Goal: Task Accomplishment & Management: Use online tool/utility

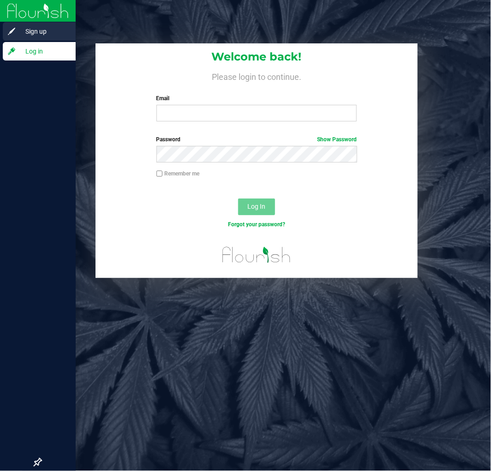
click at [18, 29] on span "Sign up" at bounding box center [43, 31] width 55 height 11
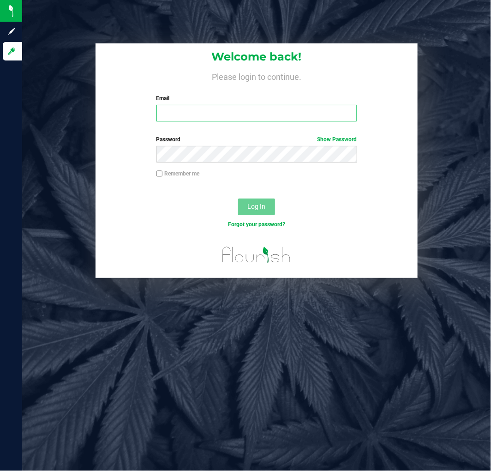
click at [229, 111] on input "Email" at bounding box center [257, 113] width 201 height 17
type input "[EMAIL_ADDRESS][DOMAIN_NAME]"
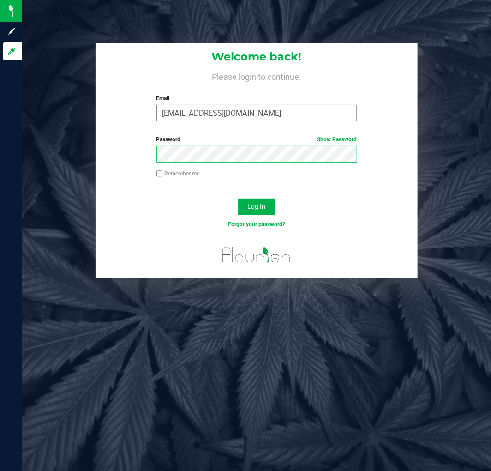
click at [238, 199] on button "Log In" at bounding box center [256, 207] width 37 height 17
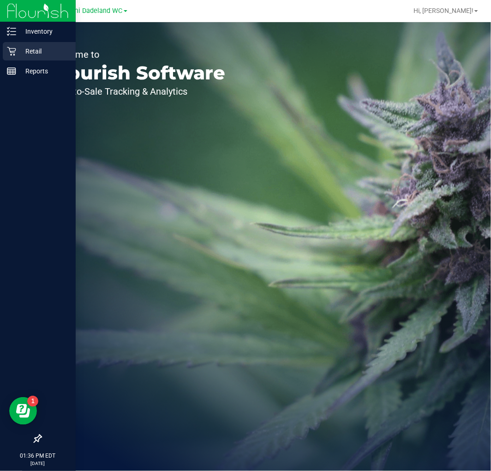
click at [25, 52] on p "Retail" at bounding box center [43, 51] width 55 height 11
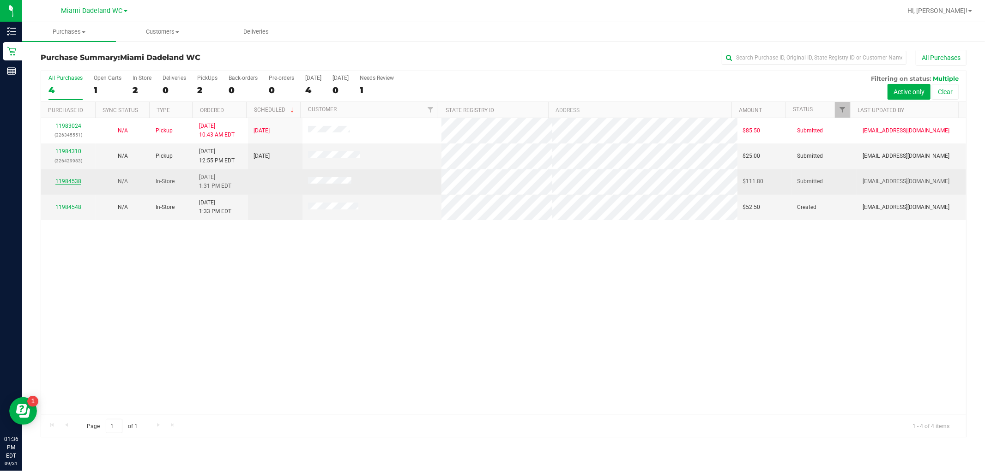
click at [71, 180] on link "11984538" at bounding box center [68, 181] width 26 height 6
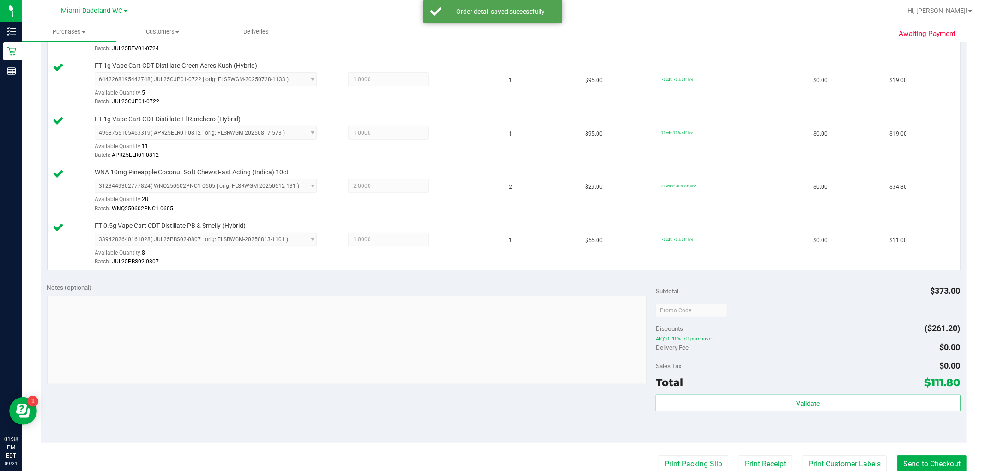
scroll to position [359, 0]
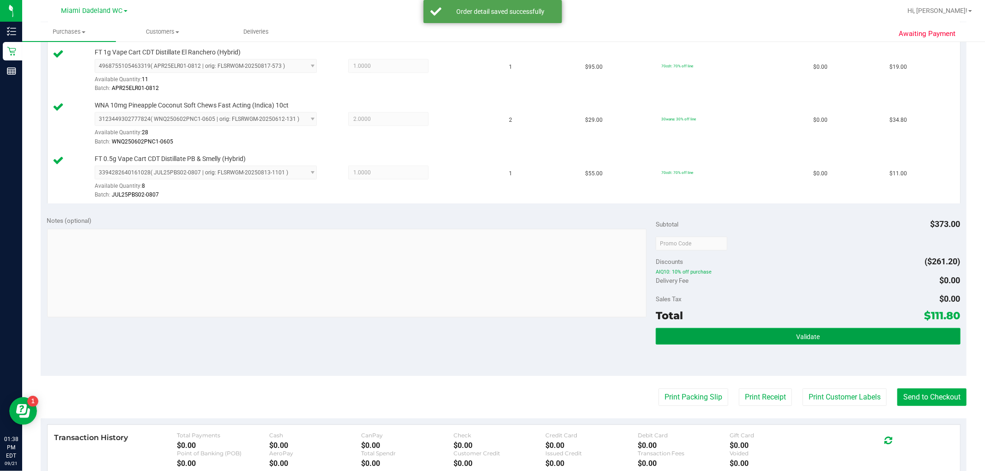
click at [491, 340] on span "Validate" at bounding box center [808, 336] width 24 height 7
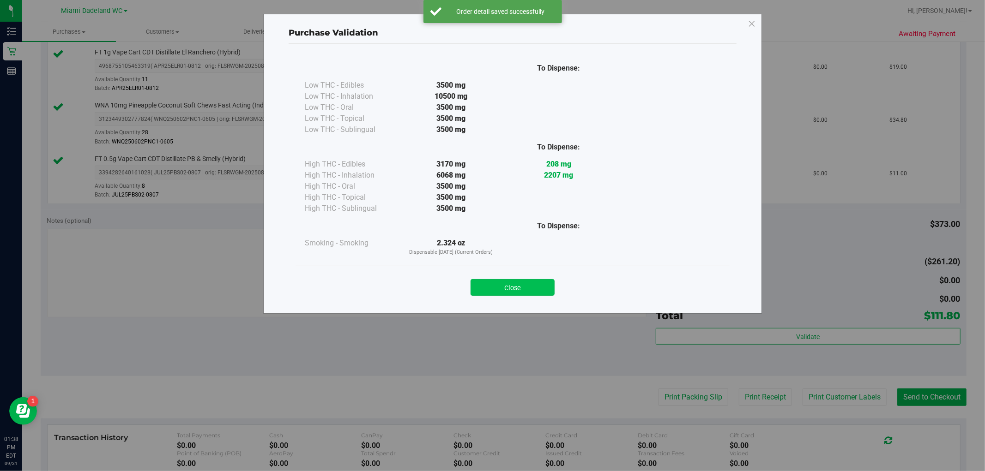
click at [491, 283] on button "Close" at bounding box center [512, 287] width 84 height 17
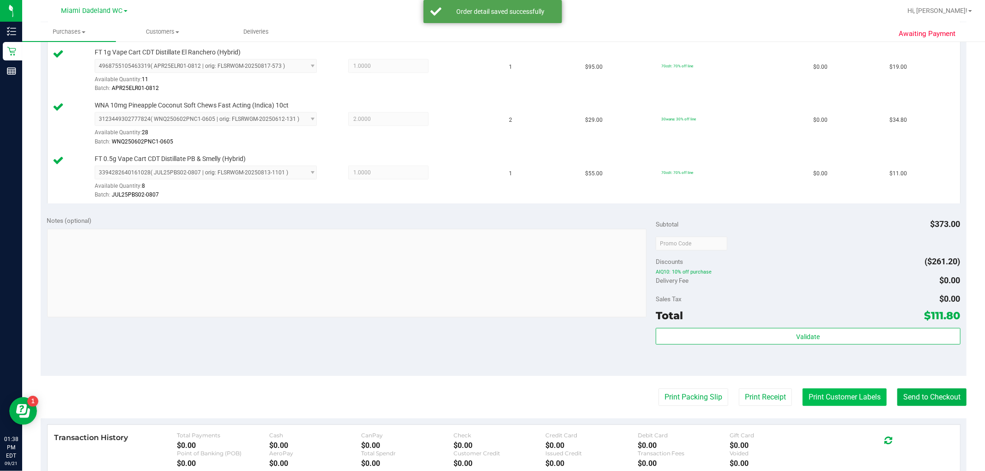
click at [491, 395] on button "Print Customer Labels" at bounding box center [844, 398] width 84 height 18
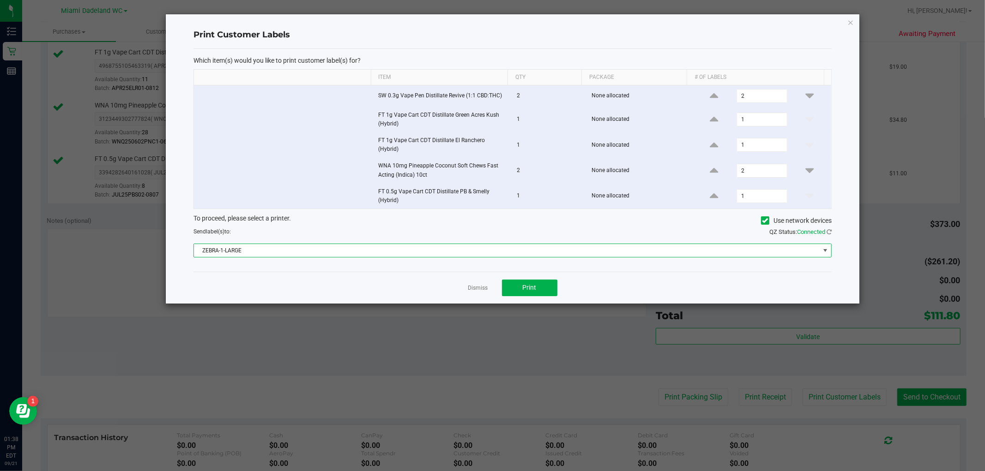
click at [491, 250] on span "ZEBRA-1-LARGE" at bounding box center [507, 250] width 626 height 13
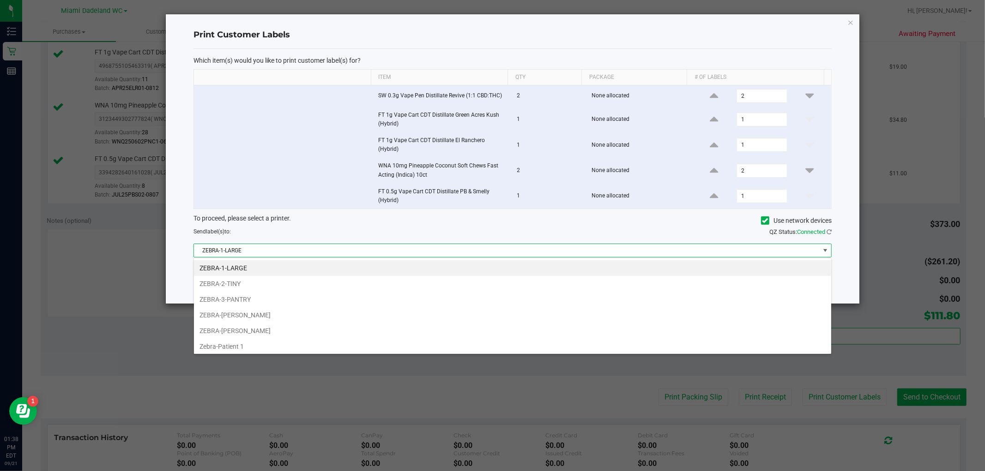
scroll to position [14, 638]
click at [267, 326] on li "ZEBRA-[PERSON_NAME]" at bounding box center [512, 331] width 637 height 16
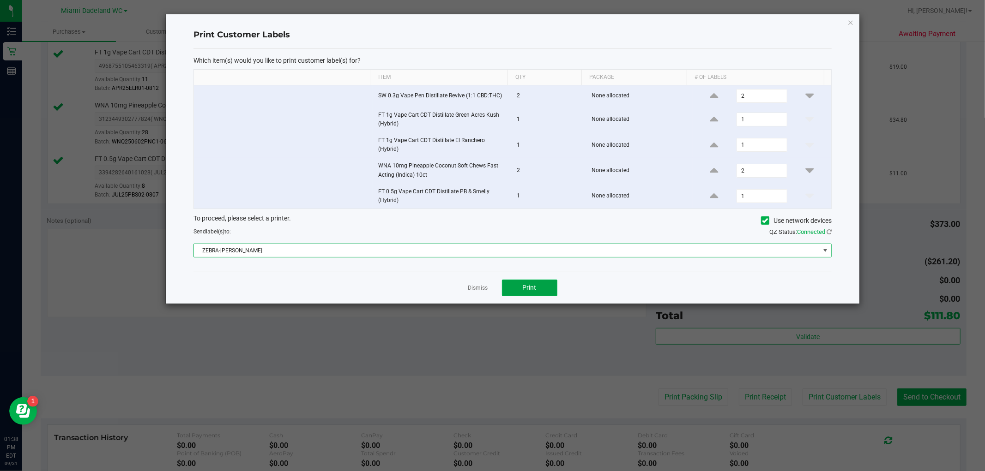
click at [491, 289] on button "Print" at bounding box center [529, 288] width 55 height 17
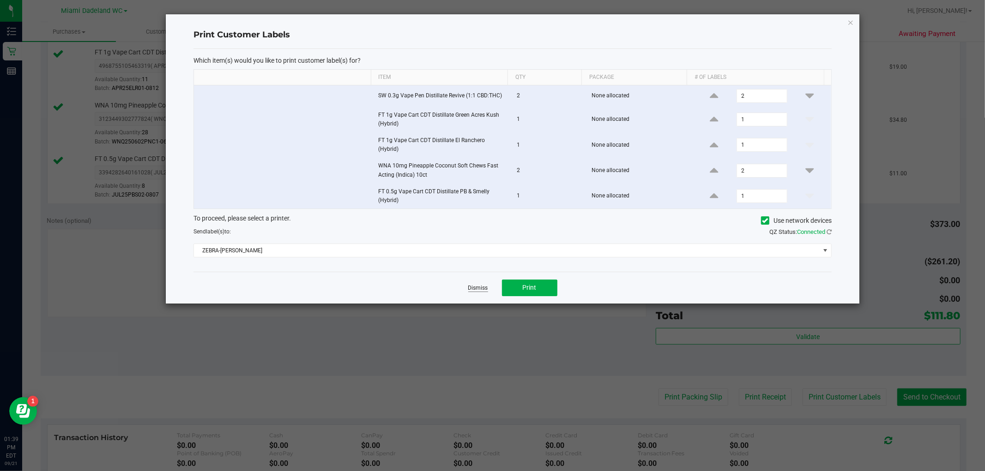
click at [481, 289] on link "Dismiss" at bounding box center [478, 288] width 20 height 8
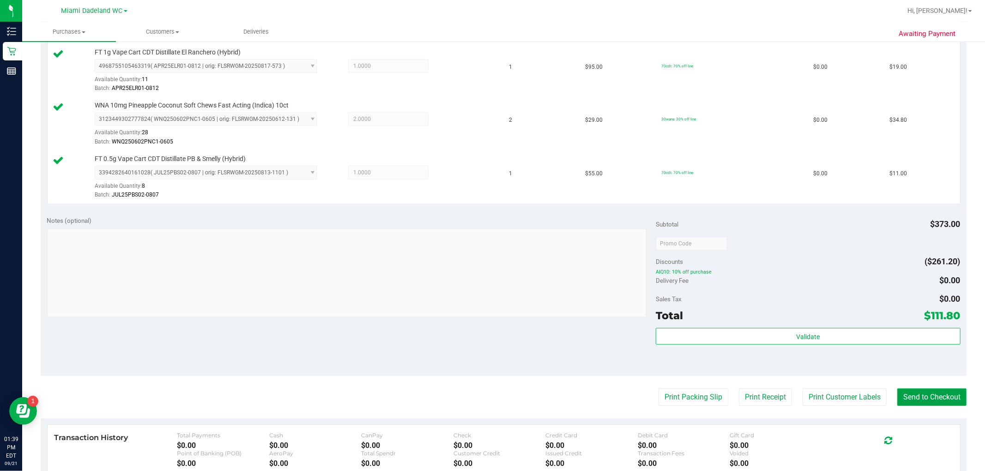
drag, startPoint x: 944, startPoint y: 397, endPoint x: 933, endPoint y: 395, distance: 11.2
click at [491, 397] on button "Send to Checkout" at bounding box center [931, 398] width 69 height 18
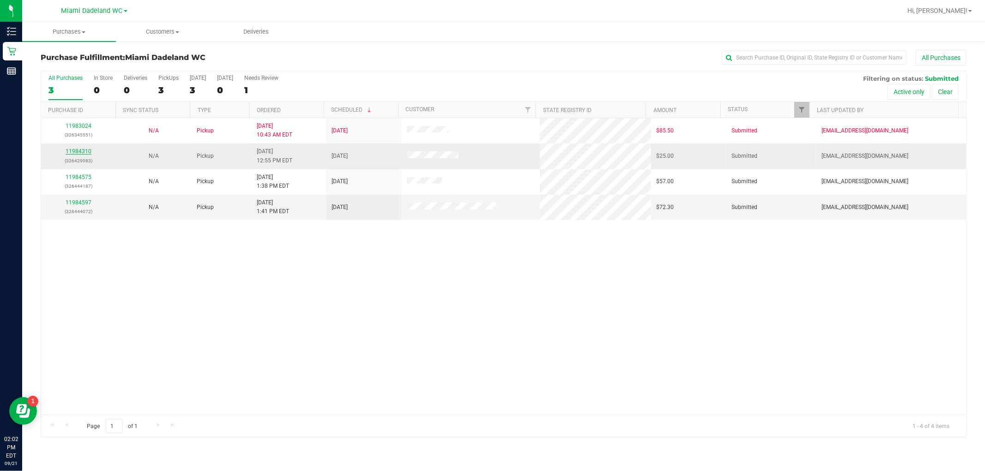
click at [81, 149] on link "11984310" at bounding box center [79, 151] width 26 height 6
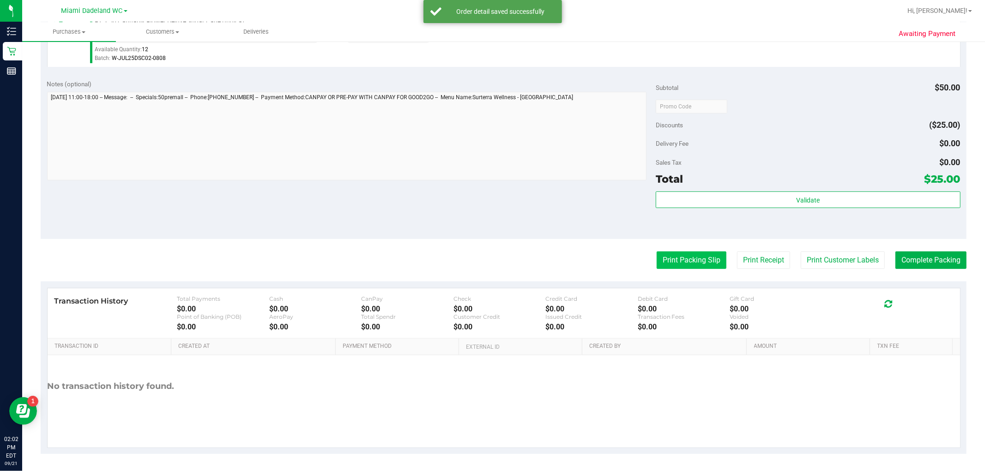
scroll to position [284, 0]
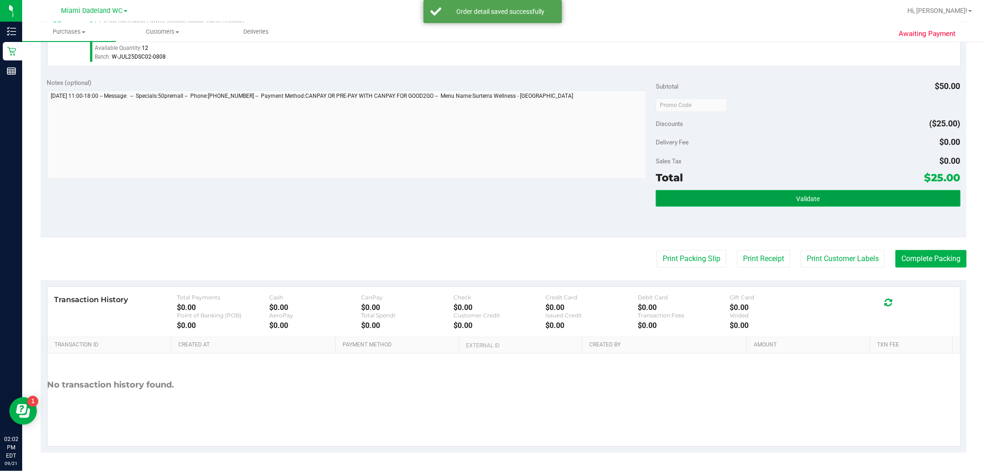
click at [491, 192] on button "Validate" at bounding box center [808, 198] width 304 height 17
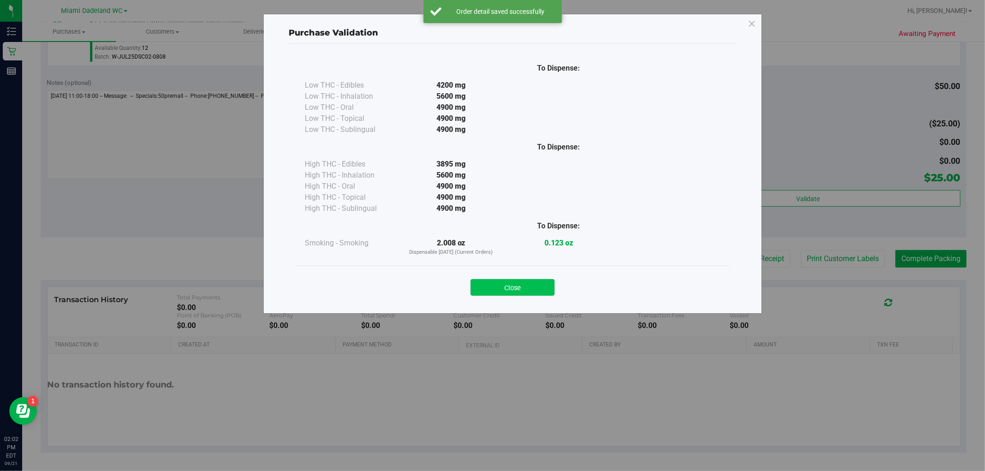
click at [491, 285] on button "Close" at bounding box center [512, 287] width 84 height 17
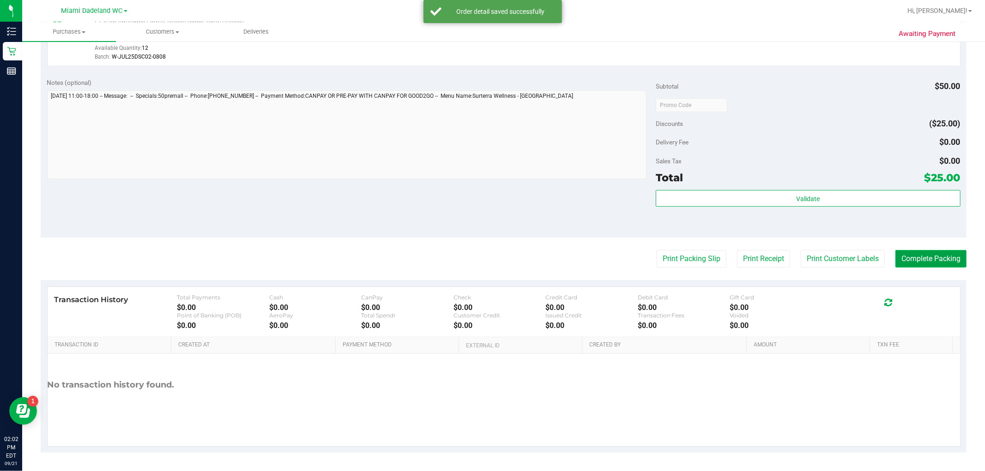
click at [491, 259] on button "Complete Packing" at bounding box center [930, 259] width 71 height 18
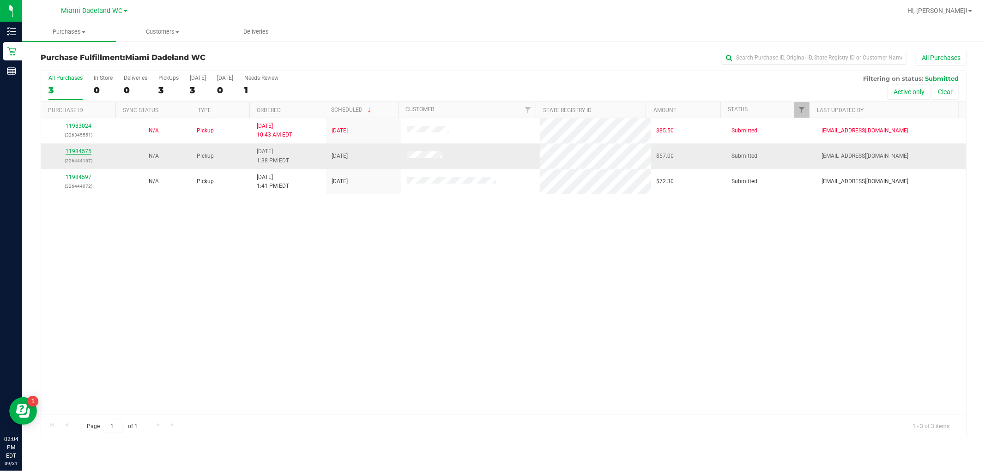
click at [84, 150] on link "11984575" at bounding box center [79, 151] width 26 height 6
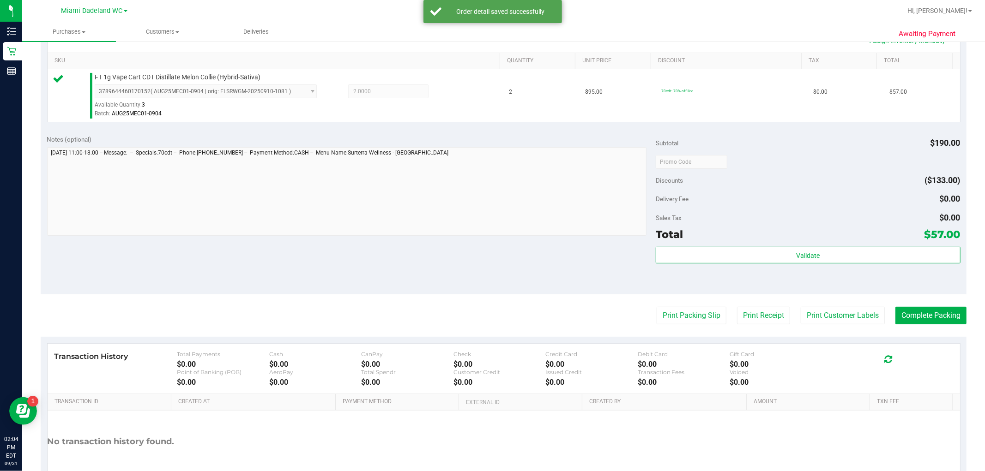
scroll to position [256, 0]
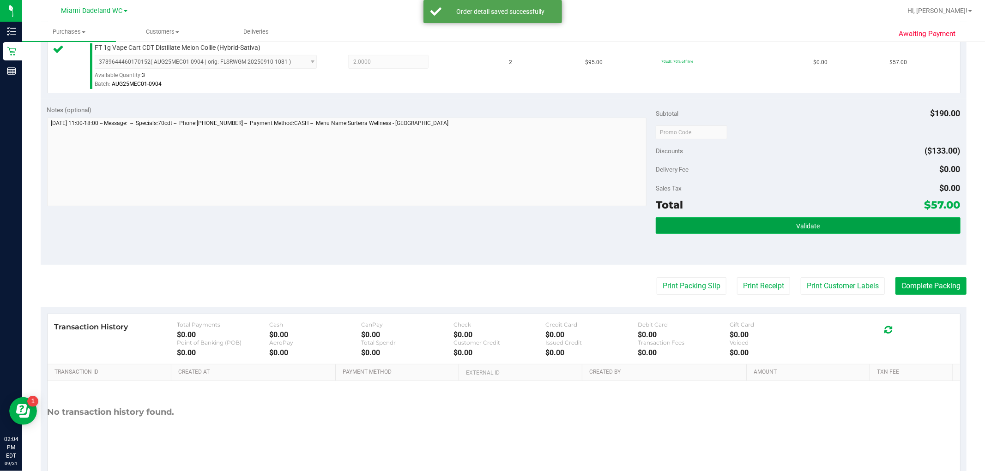
click at [491, 220] on button "Validate" at bounding box center [808, 225] width 304 height 17
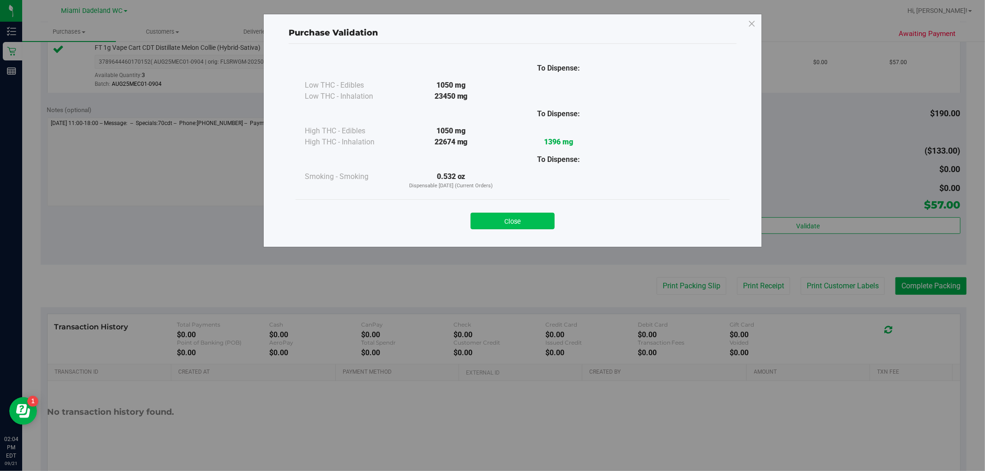
click at [491, 220] on button "Close" at bounding box center [512, 221] width 84 height 17
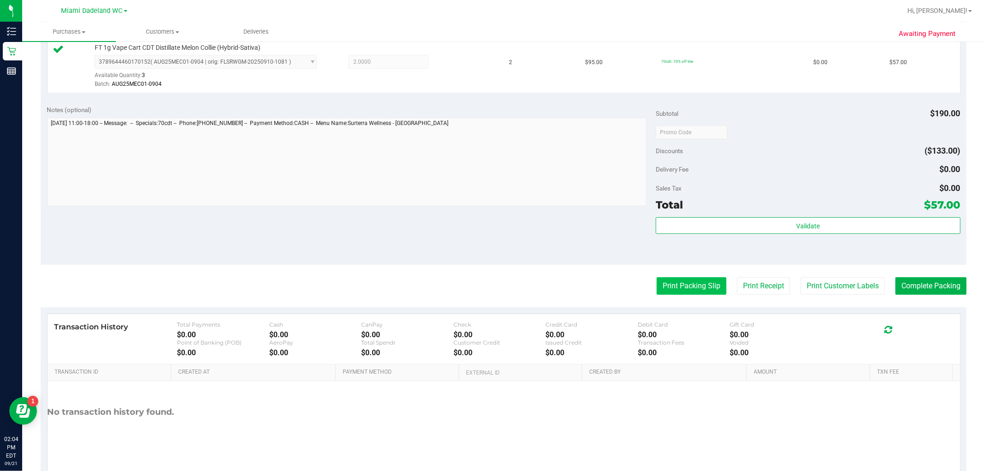
click at [491, 292] on button "Print Packing Slip" at bounding box center [692, 286] width 70 height 18
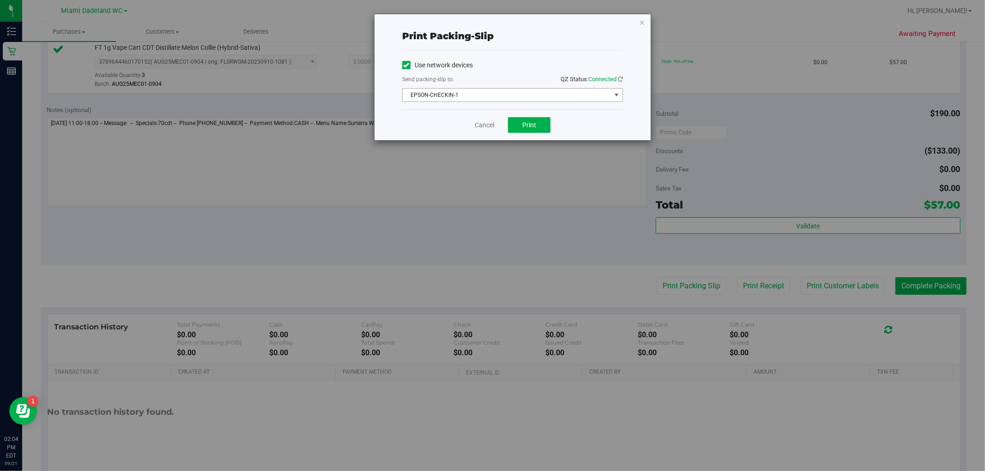
click at [491, 96] on span "EPSON-CHECKIN-1" at bounding box center [507, 95] width 208 height 13
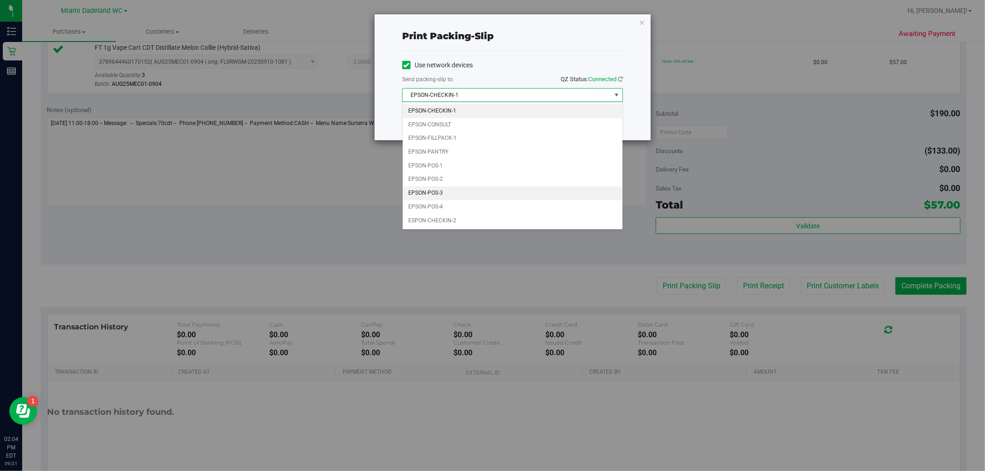
click at [474, 195] on li "EPSON-POS-3" at bounding box center [513, 194] width 220 height 14
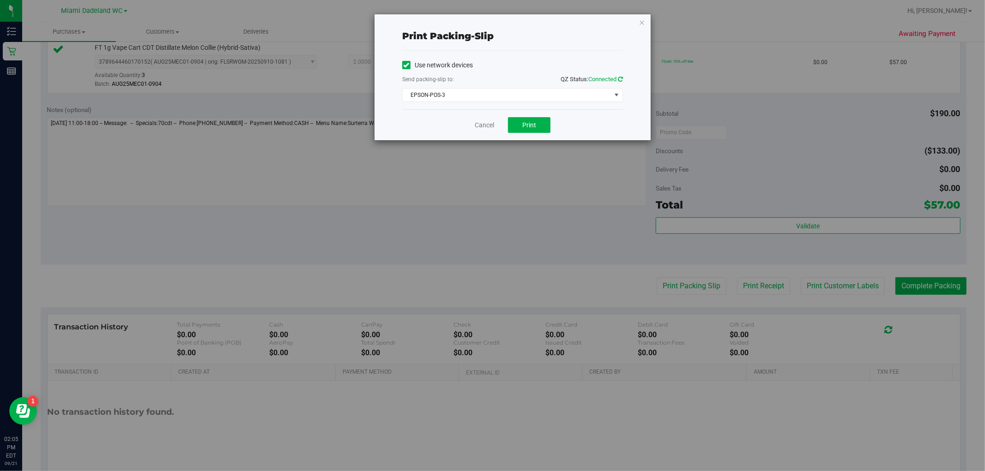
click at [491, 78] on icon at bounding box center [620, 79] width 5 height 6
click at [491, 125] on span "Print" at bounding box center [529, 124] width 14 height 7
click at [483, 125] on link "Cancel" at bounding box center [484, 126] width 19 height 10
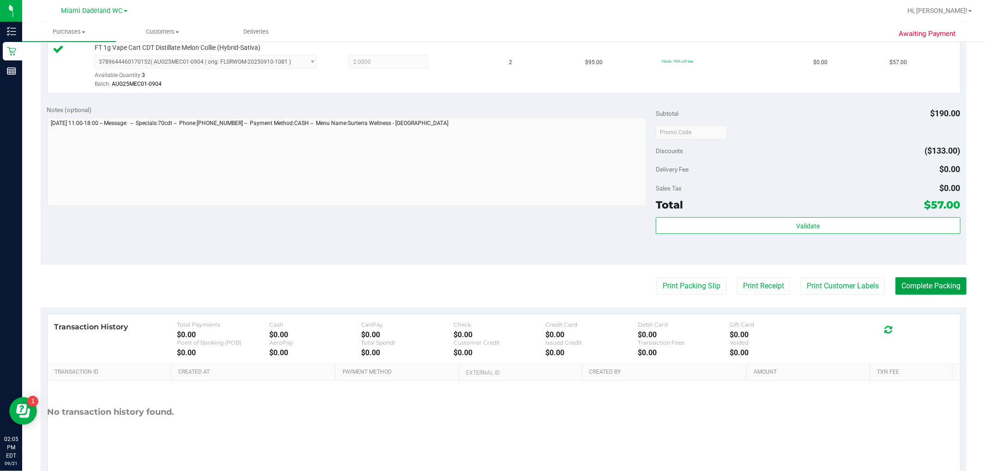
click at [491, 291] on button "Complete Packing" at bounding box center [930, 286] width 71 height 18
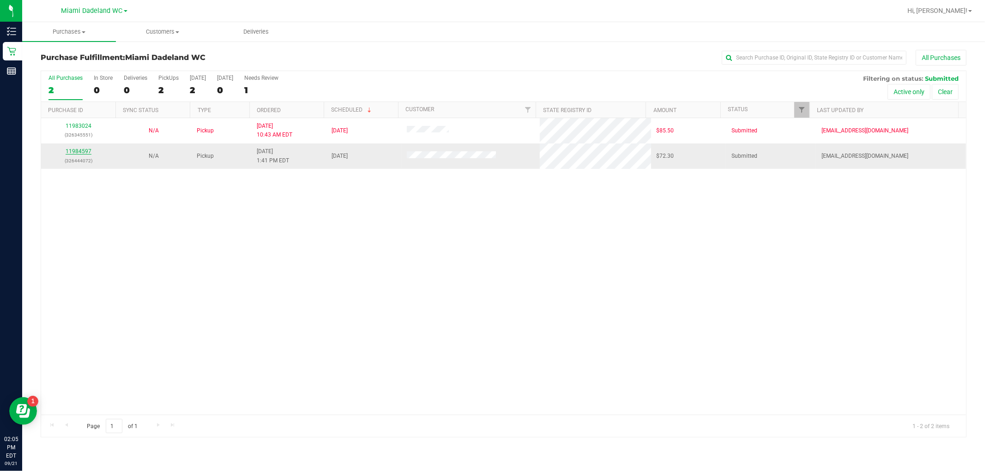
click at [77, 152] on link "11984597" at bounding box center [79, 151] width 26 height 6
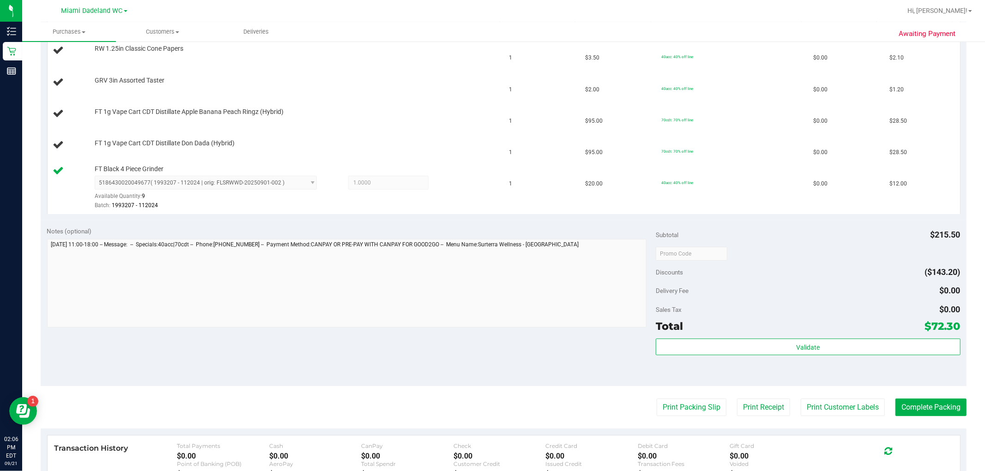
scroll to position [285, 0]
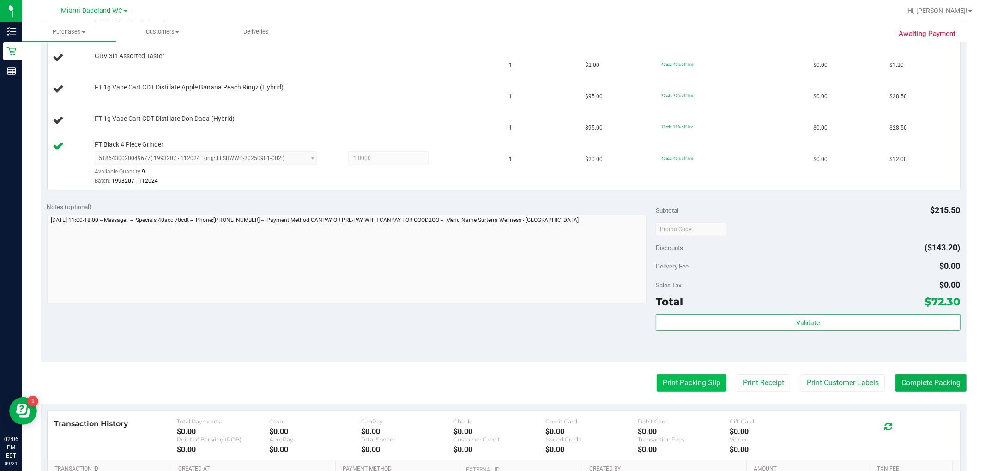
click at [491, 385] on button "Print Packing Slip" at bounding box center [692, 383] width 70 height 18
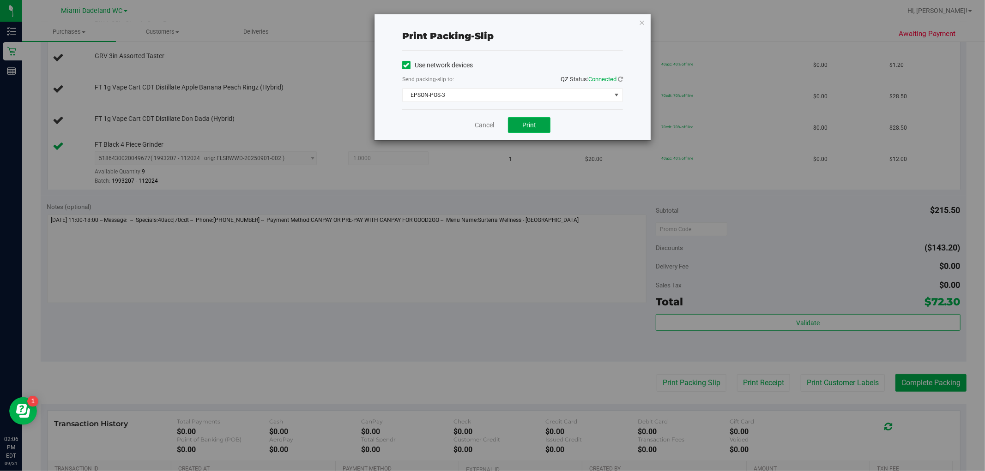
click at [491, 121] on span "Print" at bounding box center [529, 124] width 14 height 7
click at [481, 123] on link "Cancel" at bounding box center [484, 126] width 19 height 10
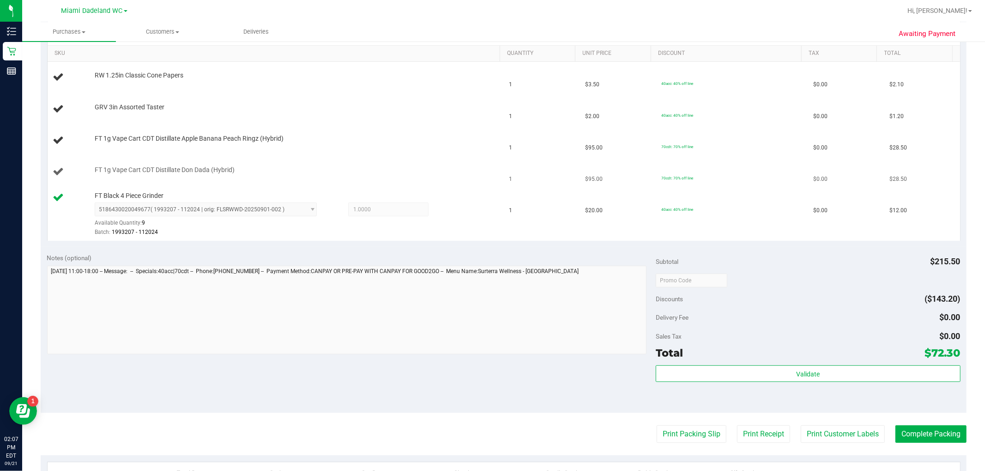
scroll to position [183, 0]
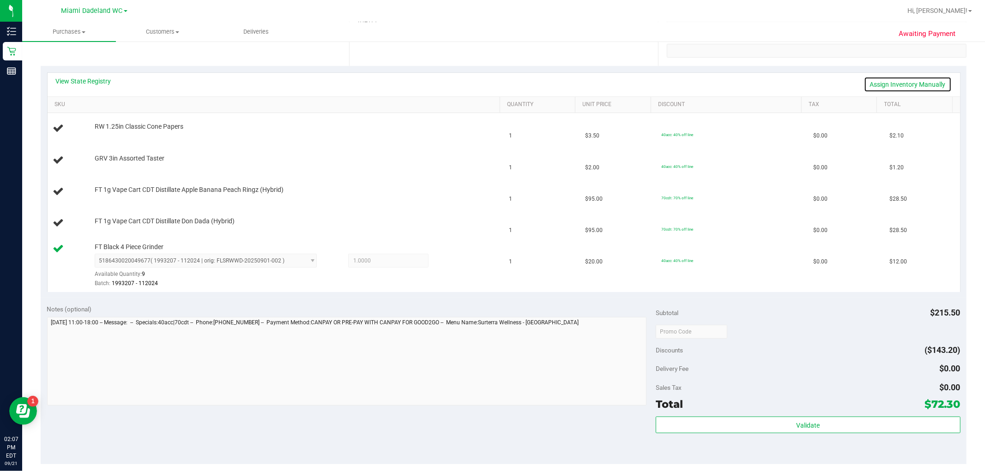
click at [491, 80] on link "Assign Inventory Manually" at bounding box center [908, 85] width 88 height 16
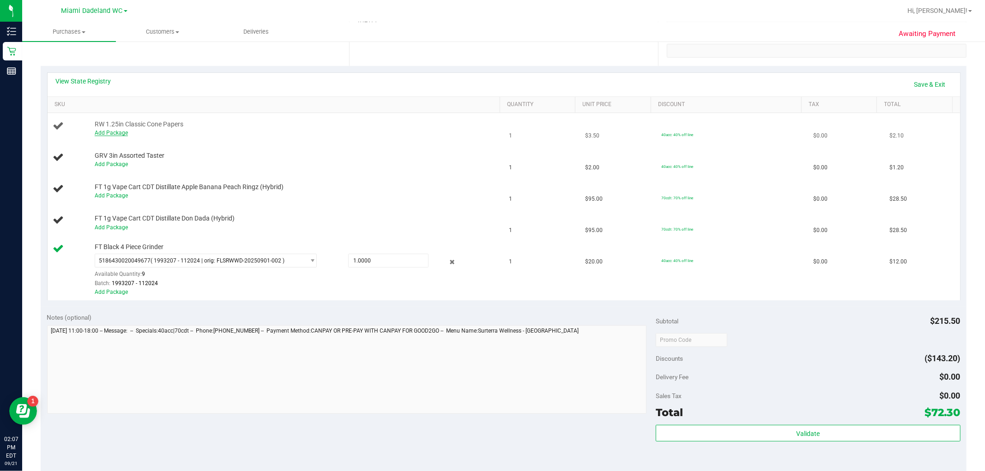
click at [114, 135] on link "Add Package" at bounding box center [111, 133] width 33 height 6
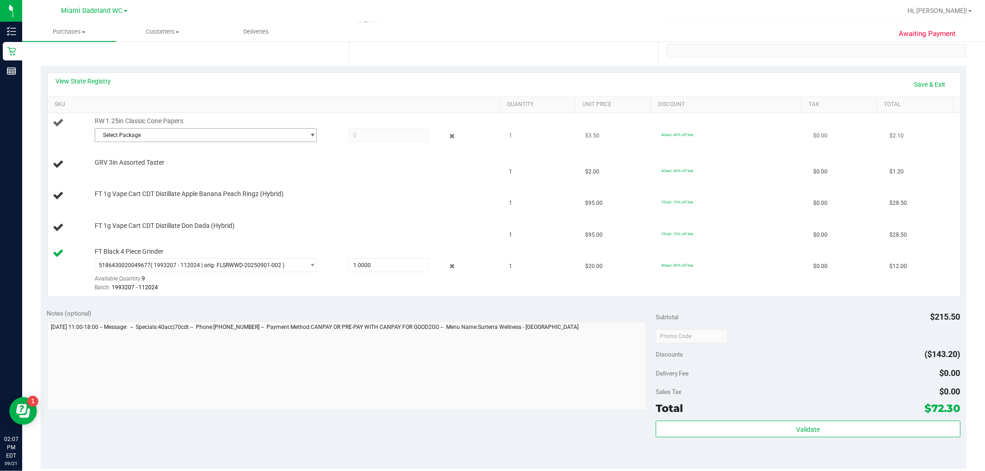
click at [204, 135] on span "Select Package" at bounding box center [200, 135] width 210 height 13
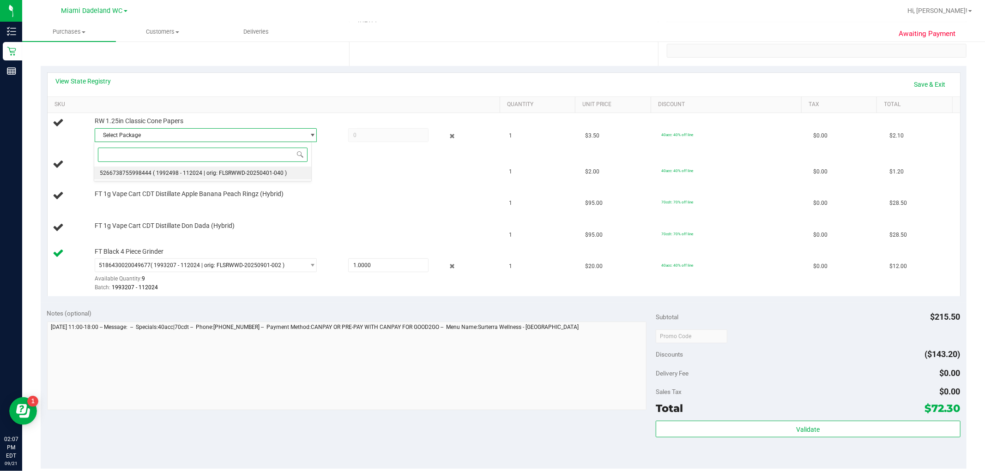
click at [182, 171] on span "( 1992498 - 112024 | orig: FLSRWWD-20250401-040 )" at bounding box center [220, 173] width 134 height 6
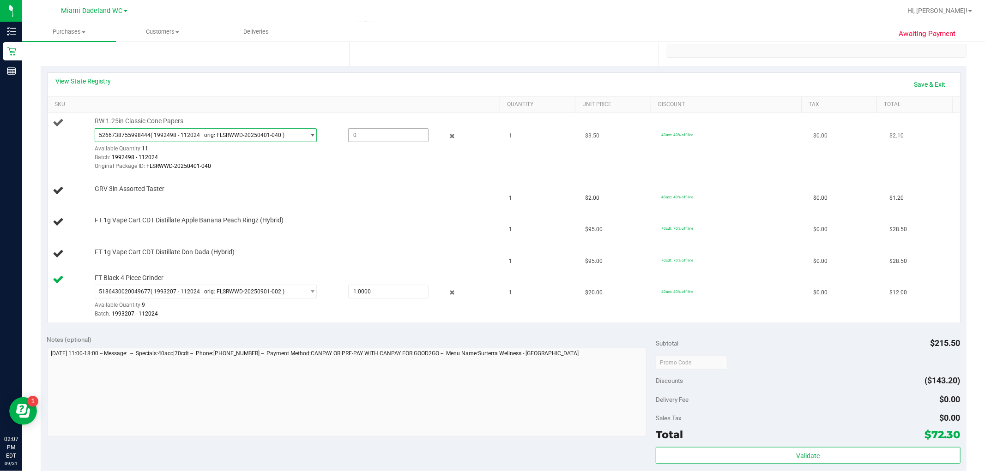
click at [383, 135] on span at bounding box center [388, 135] width 80 height 14
type input "1"
type input "1.0000"
click at [380, 173] on td "RW 1.25in Classic Cone Papers 5266738755998444 ( 1992498 - 112024 | orig: FLSRW…" at bounding box center [276, 144] width 456 height 62
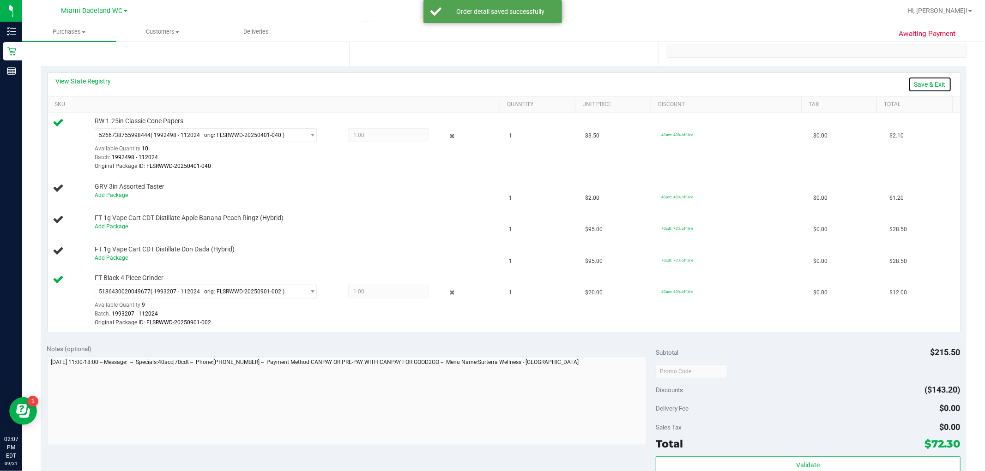
click at [491, 82] on link "Save & Exit" at bounding box center [929, 85] width 43 height 16
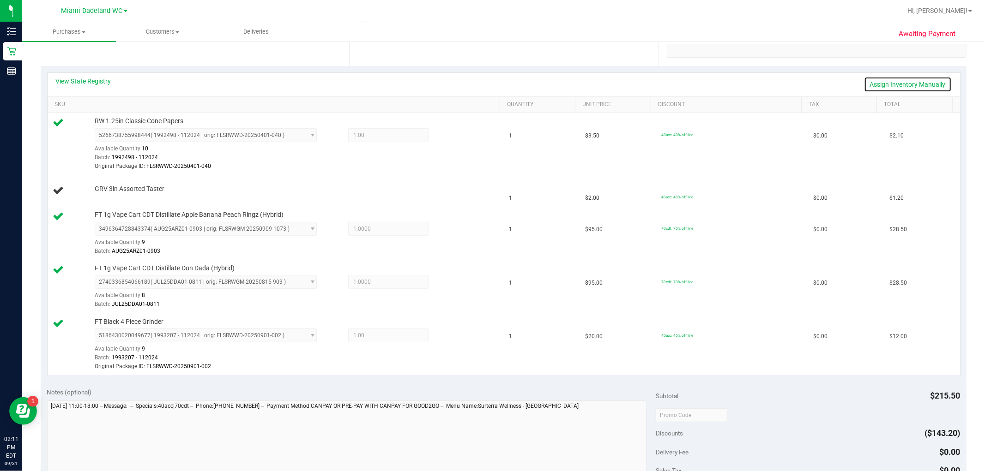
click at [491, 80] on link "Assign Inventory Manually" at bounding box center [908, 85] width 88 height 16
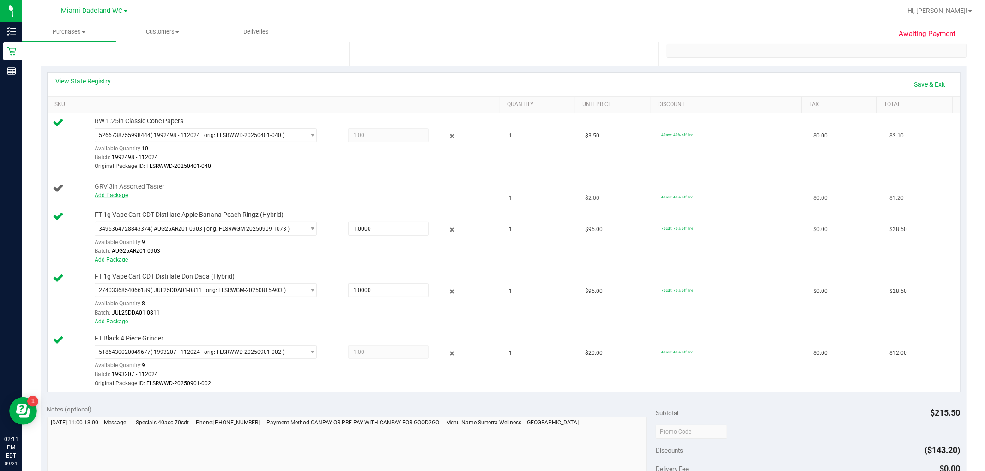
click at [105, 195] on link "Add Package" at bounding box center [111, 195] width 33 height 6
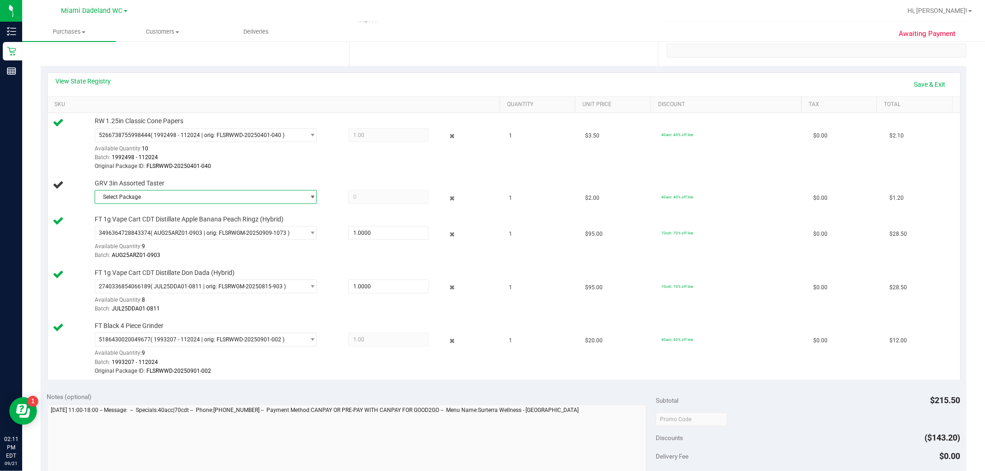
click at [169, 201] on span "Select Package" at bounding box center [200, 197] width 210 height 13
click at [179, 234] on span "( 1992266-112024 | orig: FLSRWWD-20241221-064 )" at bounding box center [218, 235] width 131 height 6
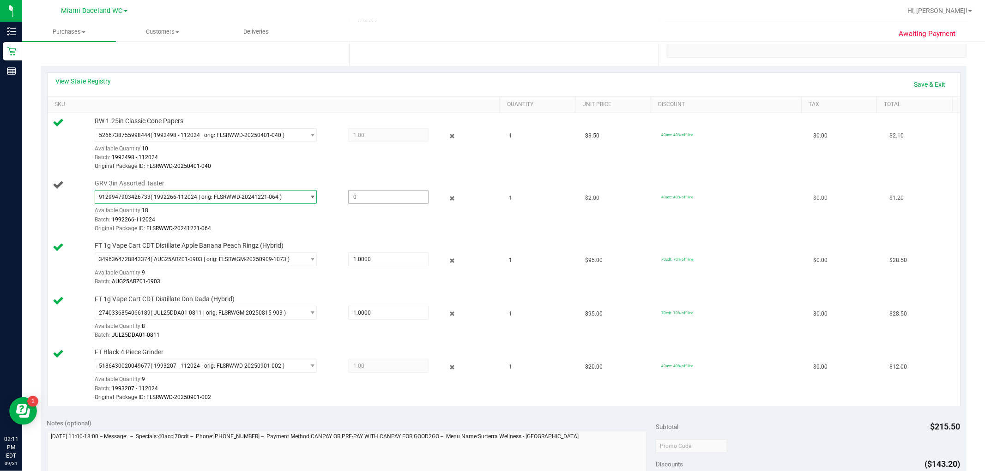
click at [355, 200] on span at bounding box center [388, 197] width 80 height 14
type input "1"
type input "1.0000"
click at [332, 167] on div "Original Package ID: FLSRWWD-20250401-040" at bounding box center [295, 166] width 401 height 9
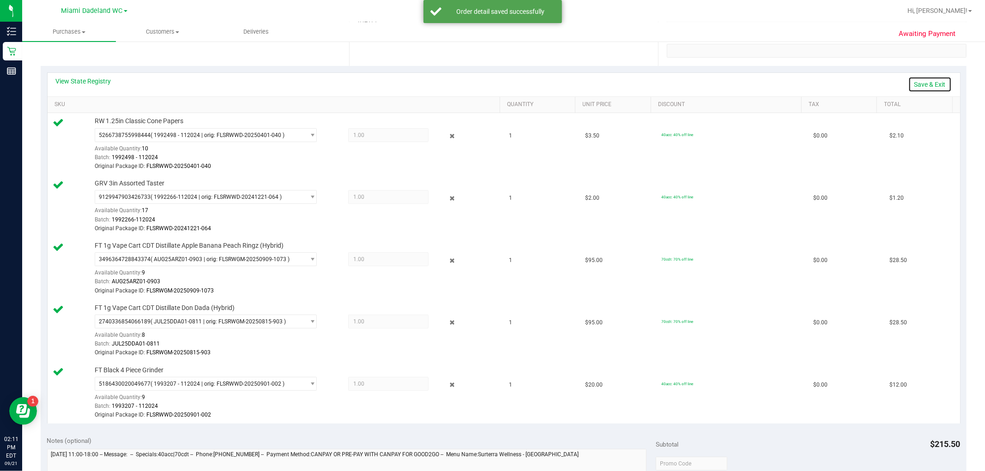
click at [491, 81] on link "Save & Exit" at bounding box center [929, 85] width 43 height 16
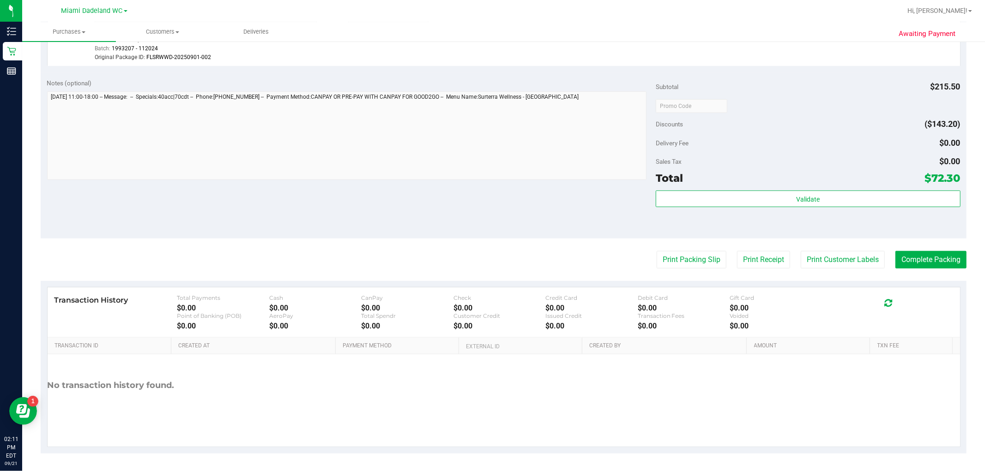
scroll to position [542, 0]
click at [491, 252] on button "Complete Packing" at bounding box center [930, 259] width 71 height 18
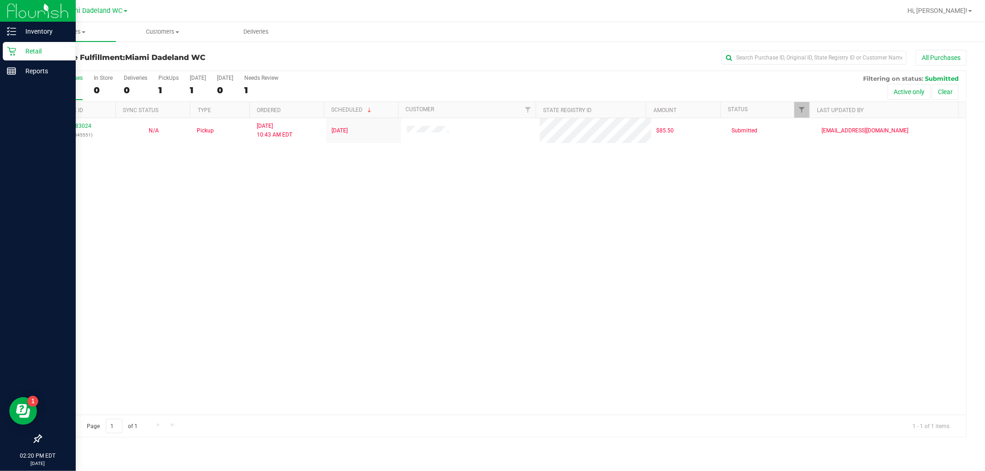
click at [24, 54] on p "Retail" at bounding box center [43, 51] width 55 height 11
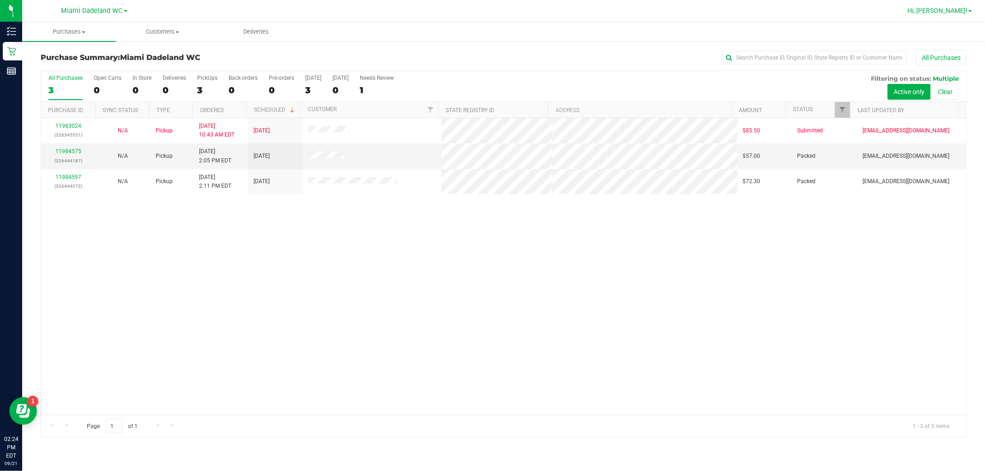
click at [491, 12] on span "Hi, [PERSON_NAME]!" at bounding box center [937, 10] width 60 height 7
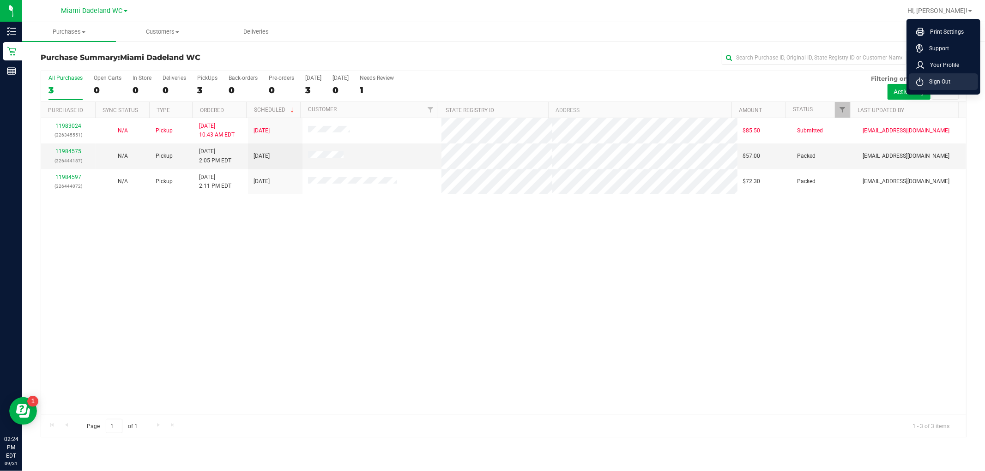
click at [491, 85] on span "Sign Out" at bounding box center [936, 81] width 27 height 9
